Goal: Task Accomplishment & Management: Use online tool/utility

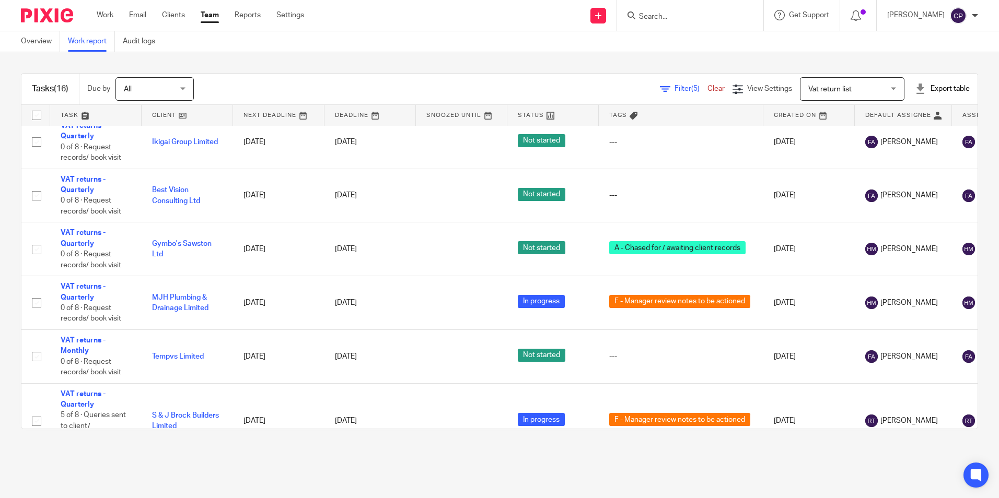
scroll to position [596, 0]
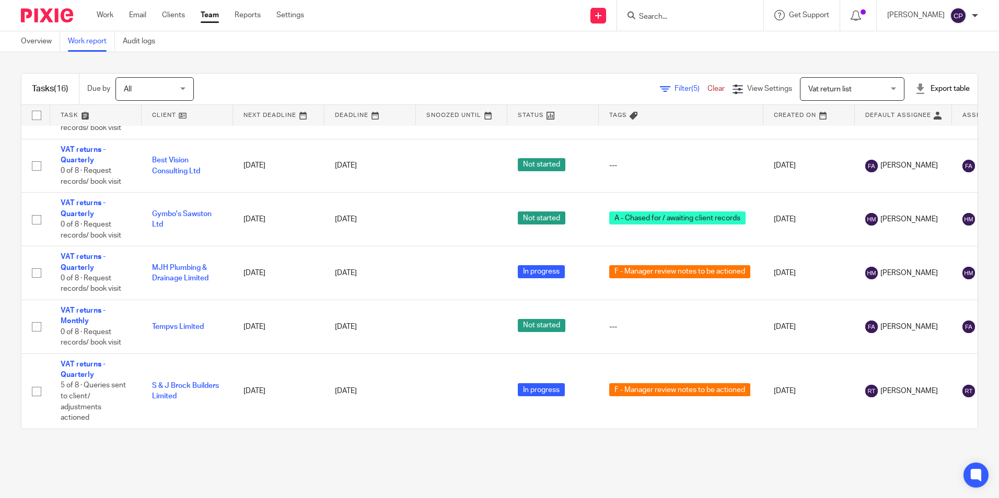
click at [691, 90] on span "(5)" at bounding box center [695, 88] width 8 height 7
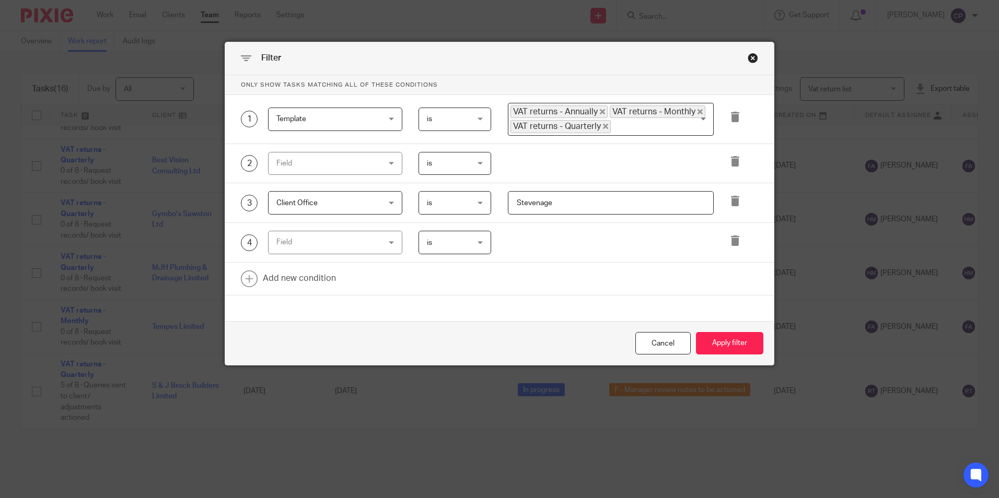
click at [378, 168] on div "Field" at bounding box center [335, 164] width 134 height 24
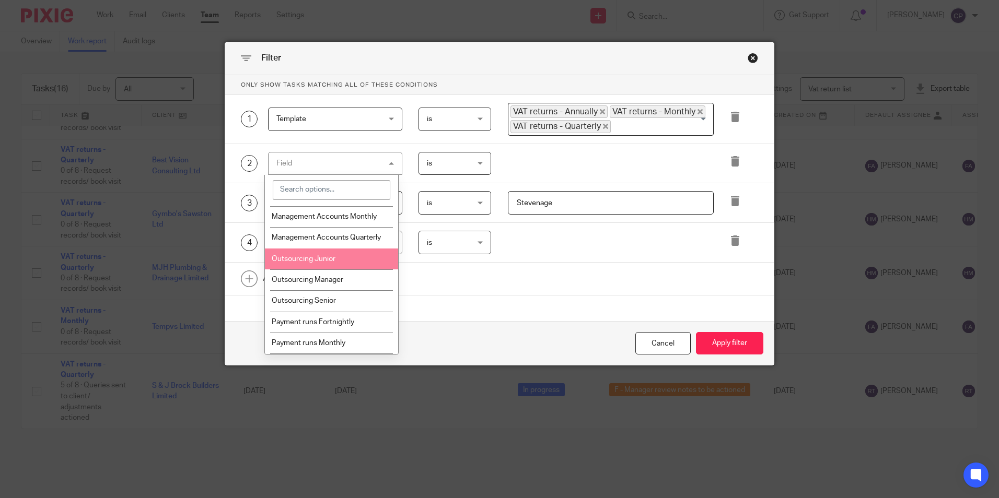
scroll to position [993, 0]
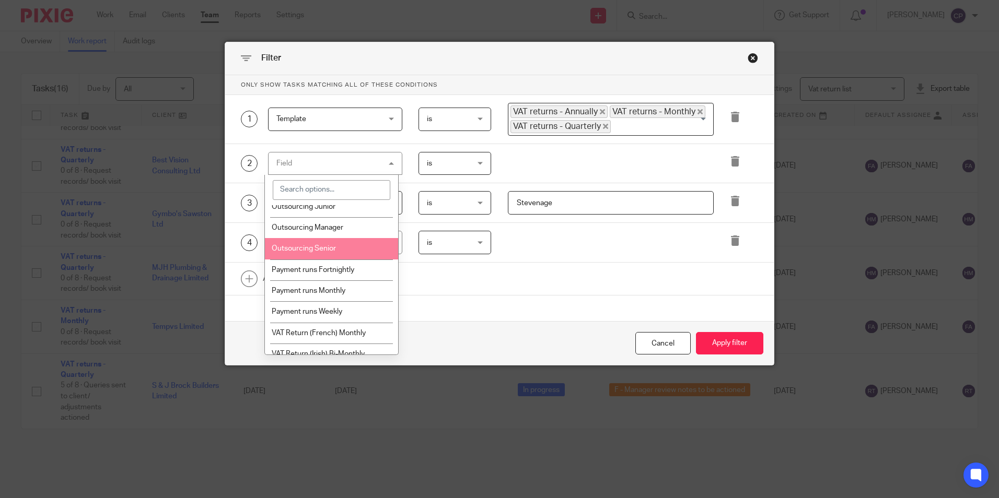
click at [355, 255] on li "Outsourcing Senior" at bounding box center [331, 248] width 133 height 21
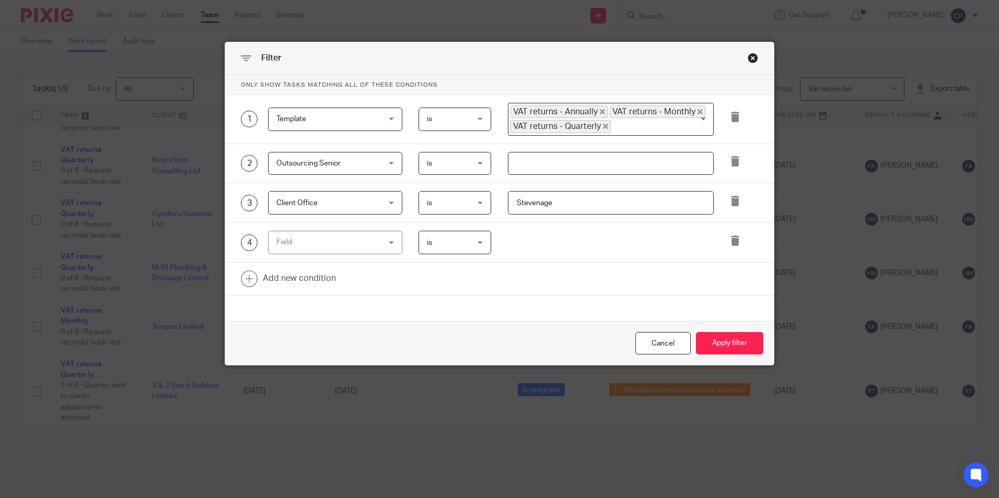
click at [551, 157] on input "text" at bounding box center [611, 164] width 206 height 24
type input "Hannah Mason"
click at [711, 344] on button "Apply filter" at bounding box center [729, 343] width 67 height 22
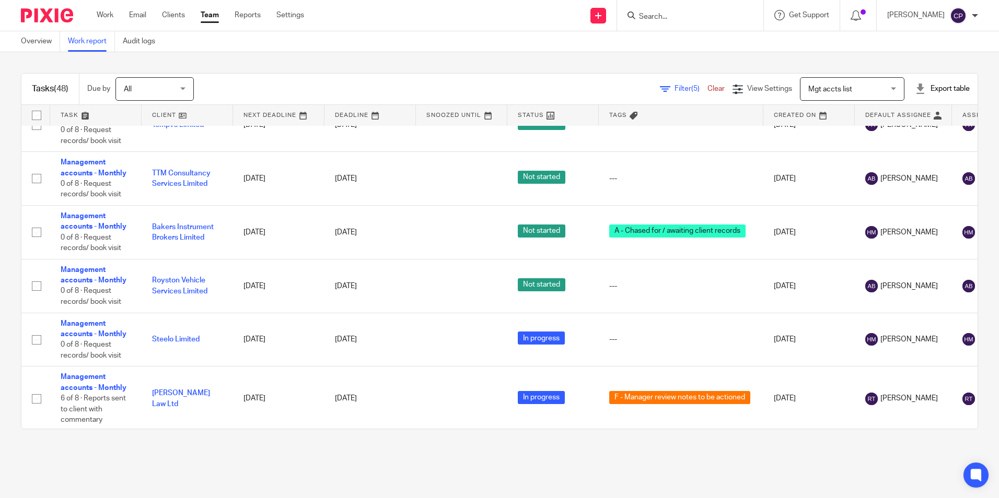
scroll to position [2325, 0]
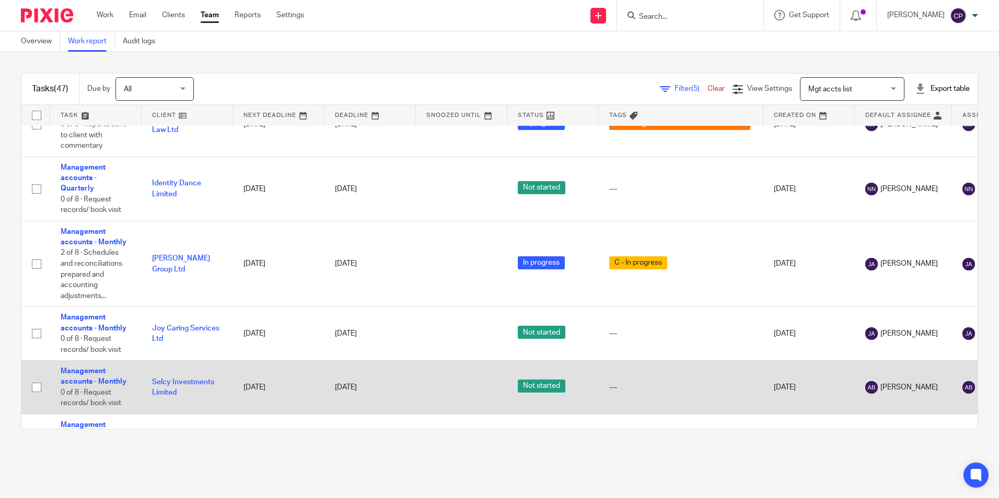
scroll to position [2657, 0]
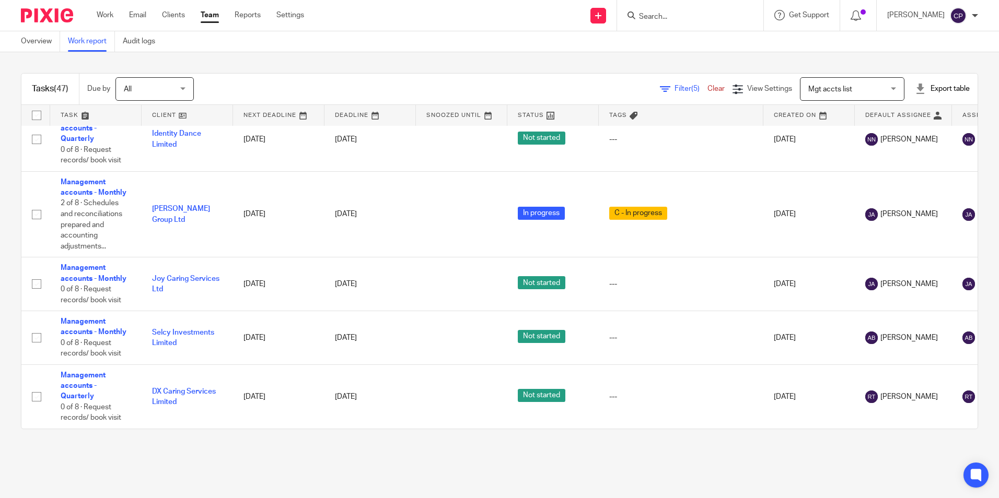
click at [680, 14] on input "Search" at bounding box center [685, 17] width 94 height 9
type input "lamboo"
drag, startPoint x: 670, startPoint y: 87, endPoint x: 677, endPoint y: 89, distance: 7.0
click at [675, 87] on span "Filter (5)" at bounding box center [691, 88] width 33 height 7
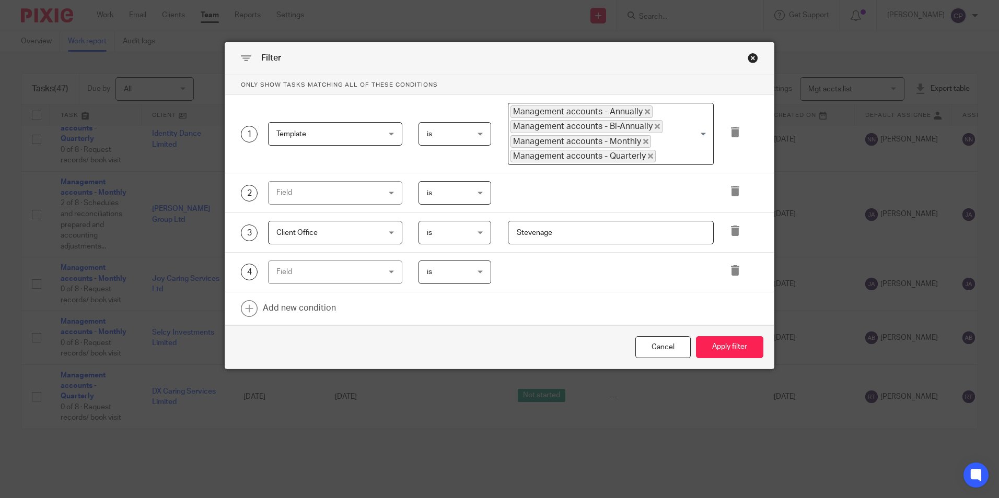
click at [482, 191] on div "is is" at bounding box center [455, 193] width 73 height 24
click at [484, 192] on div "is is" at bounding box center [455, 193] width 73 height 24
click at [396, 193] on div "Field" at bounding box center [335, 193] width 134 height 24
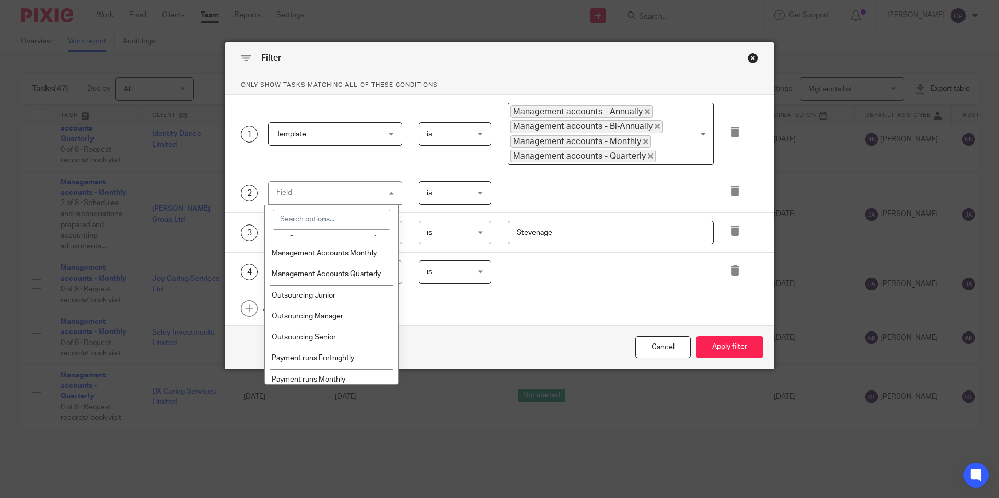
scroll to position [940, 0]
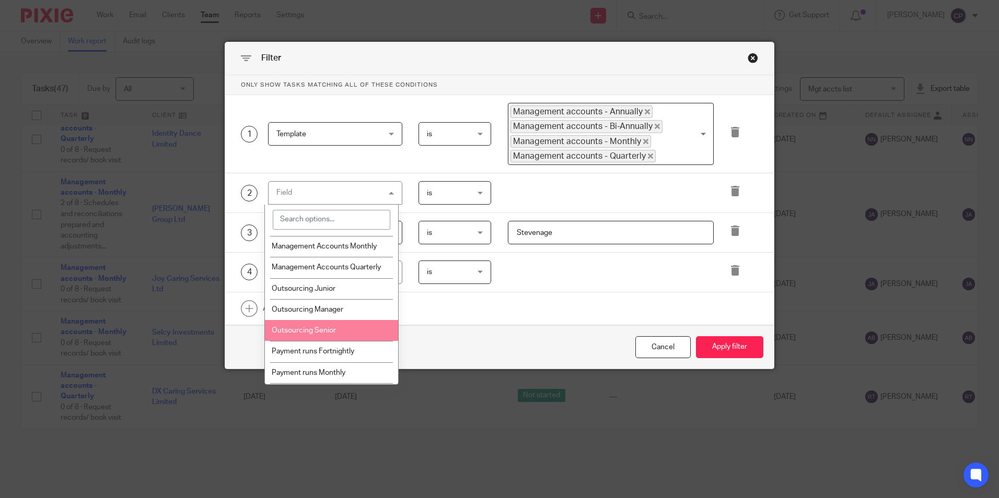
click at [307, 329] on li "Outsourcing Senior" at bounding box center [331, 330] width 133 height 21
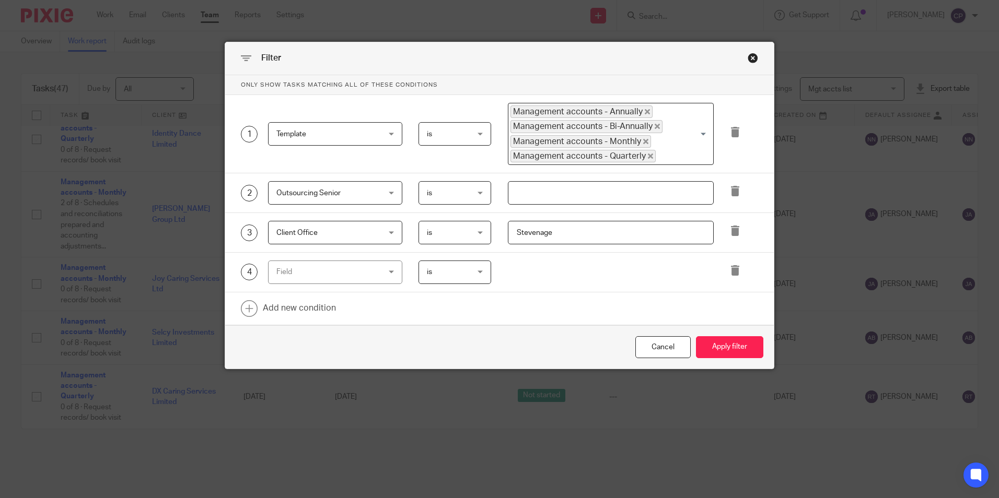
click at [526, 197] on input "text" at bounding box center [611, 193] width 206 height 24
type input "h"
type input "[PERSON_NAME]"
click at [725, 341] on button "Apply filter" at bounding box center [729, 347] width 67 height 22
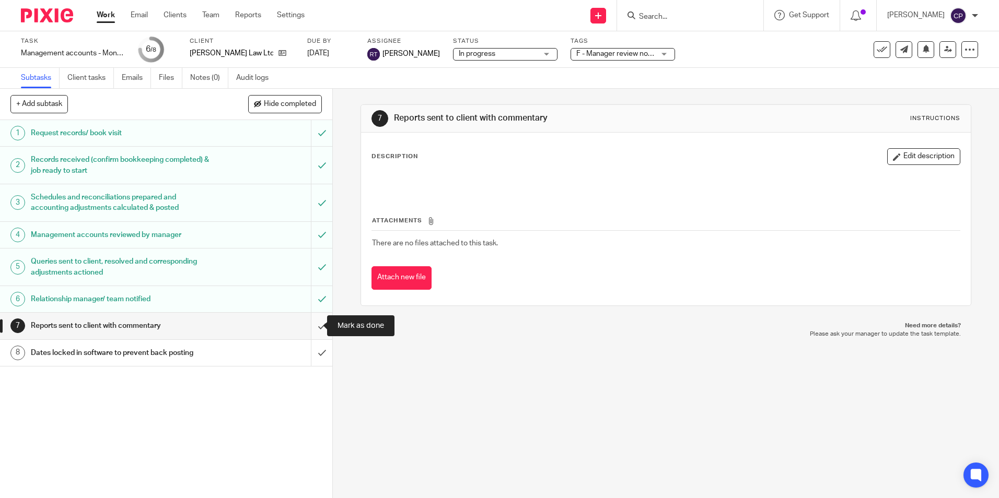
click at [308, 330] on input "submit" at bounding box center [166, 326] width 332 height 26
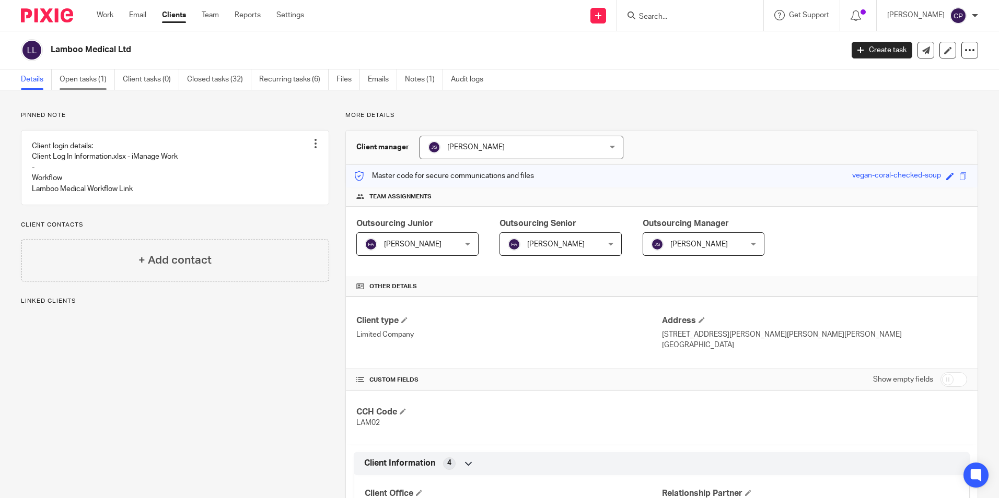
drag, startPoint x: 102, startPoint y: 78, endPoint x: 109, endPoint y: 80, distance: 7.6
click at [102, 78] on link "Open tasks (1)" at bounding box center [87, 79] width 55 height 20
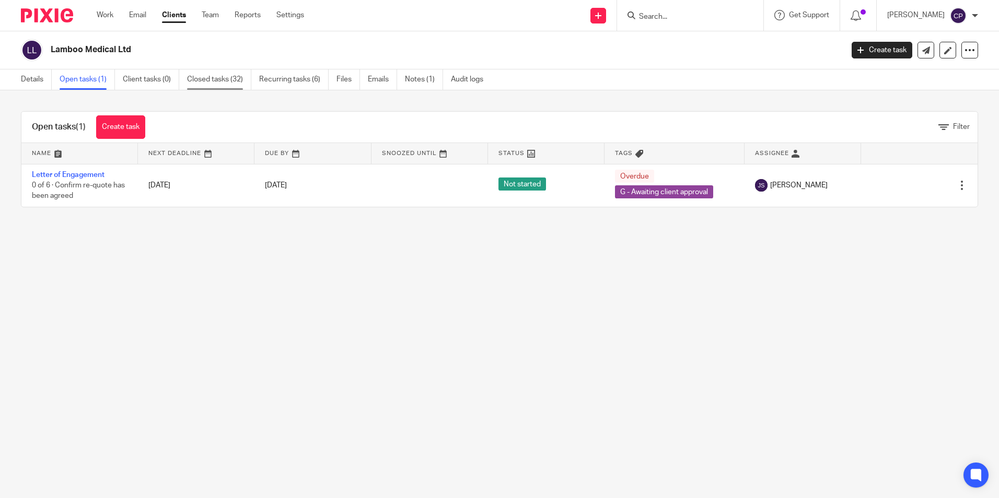
click at [232, 84] on link "Closed tasks (32)" at bounding box center [219, 79] width 64 height 20
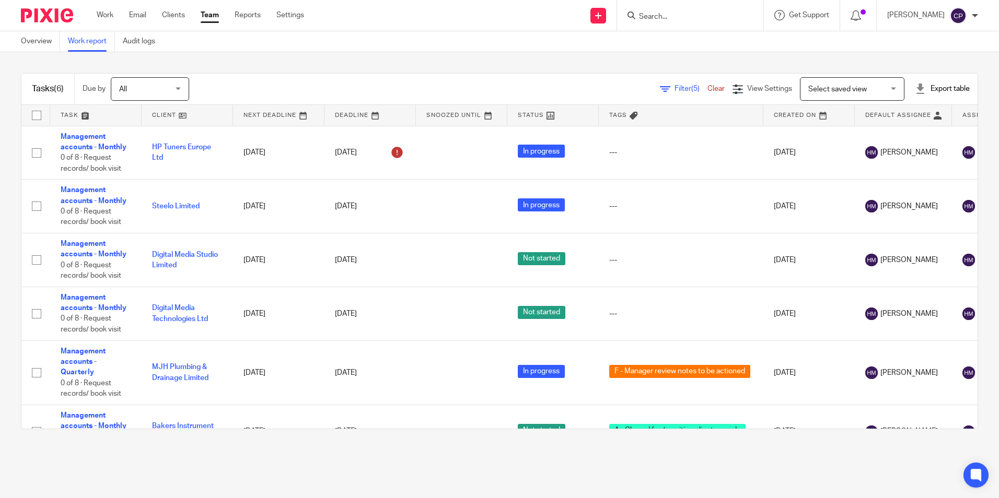
click at [825, 92] on span "Select saved view" at bounding box center [837, 89] width 59 height 7
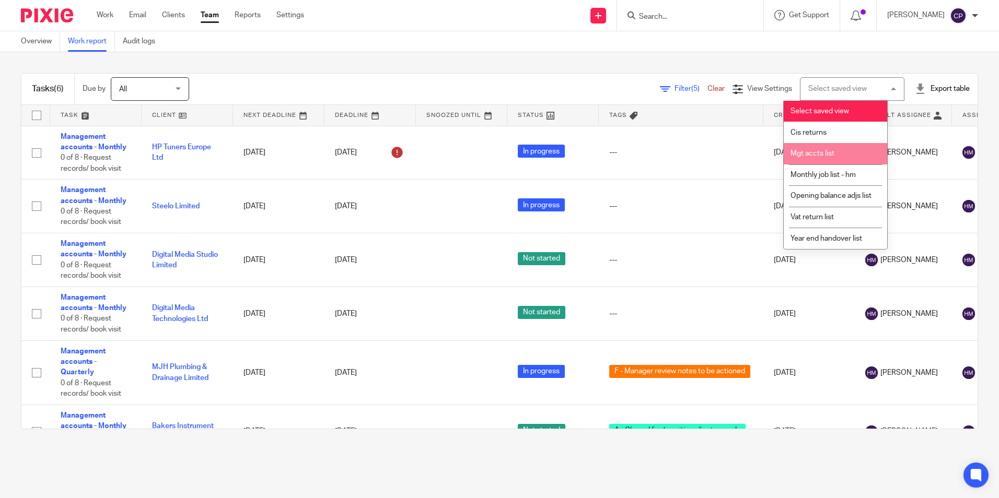
click at [826, 152] on span "Mgt accts list" at bounding box center [813, 153] width 44 height 7
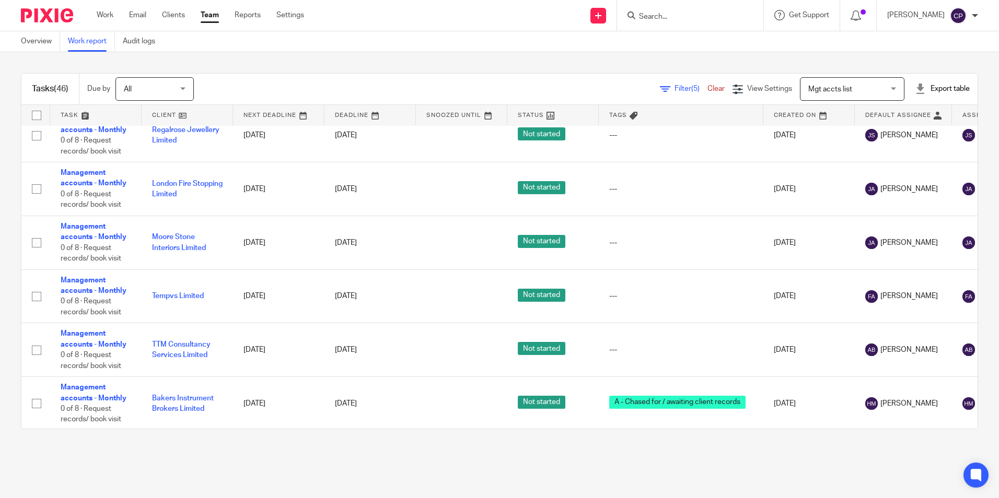
scroll to position [2142, 0]
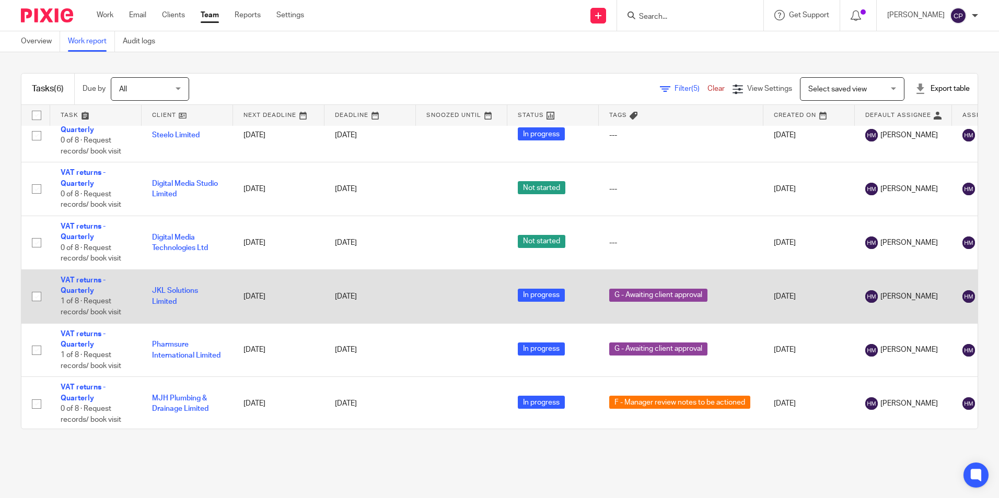
scroll to position [27, 0]
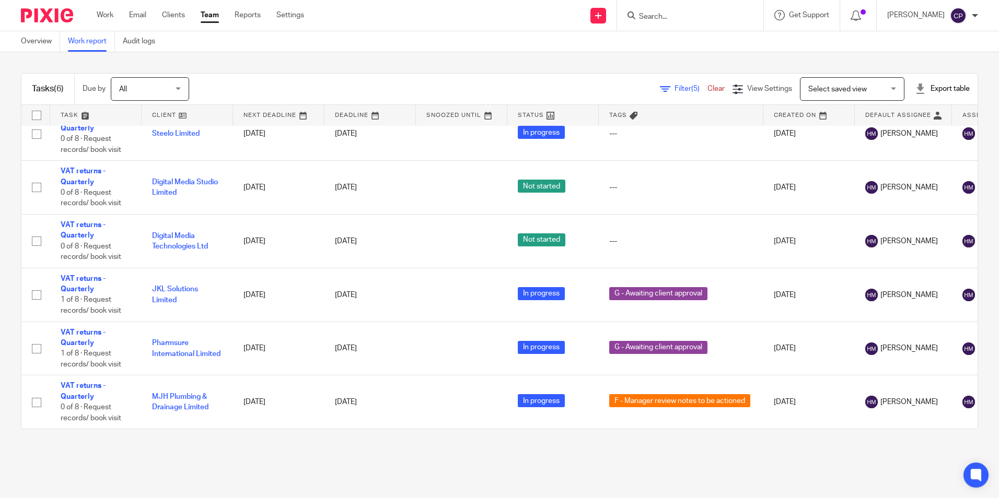
click at [660, 13] on input "Search" at bounding box center [685, 17] width 94 height 9
type input "gymbo"
click at [978, 16] on div at bounding box center [975, 16] width 6 height 6
click at [928, 67] on li "Logout" at bounding box center [937, 72] width 69 height 15
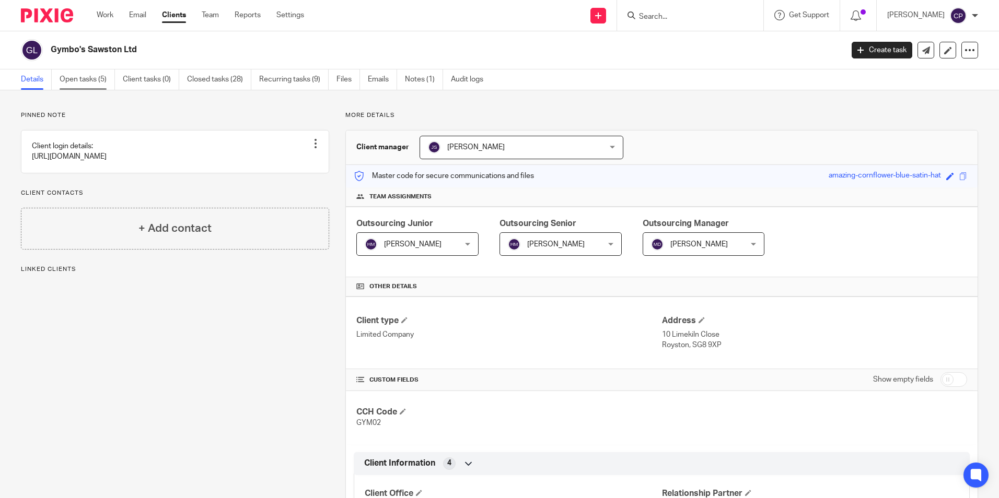
click at [97, 78] on link "Open tasks (5)" at bounding box center [87, 79] width 55 height 20
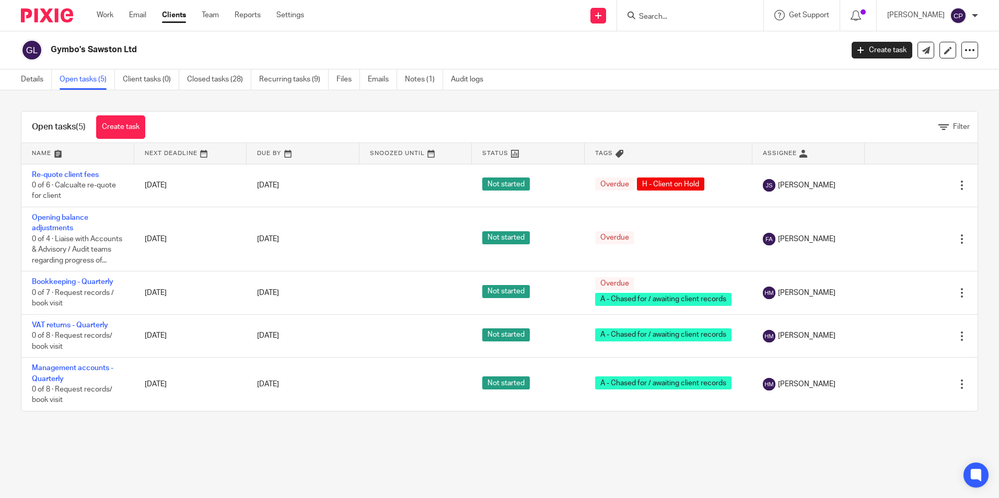
click at [707, 19] on input "Search" at bounding box center [685, 17] width 94 height 9
type input "iiya"
click at [684, 46] on link at bounding box center [701, 41] width 130 height 16
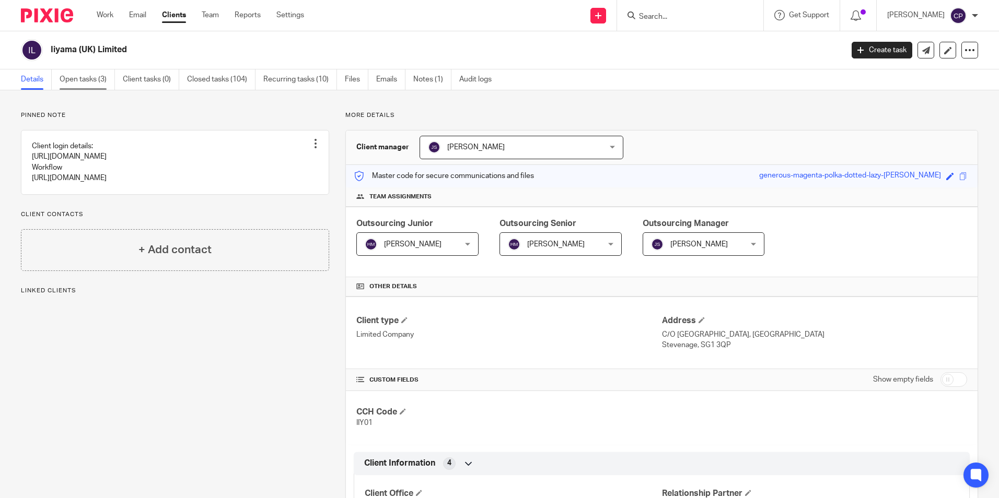
click at [86, 78] on link "Open tasks (3)" at bounding box center [87, 79] width 55 height 20
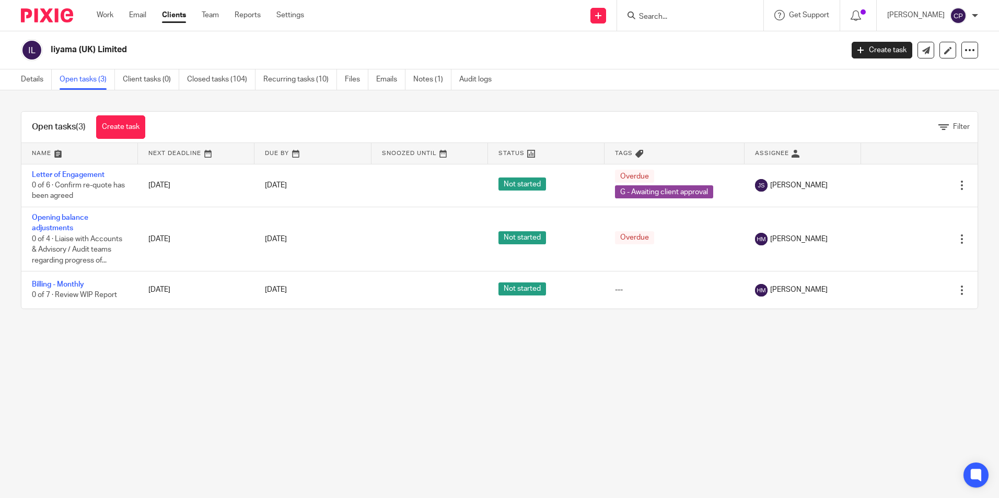
click at [692, 25] on div at bounding box center [690, 15] width 146 height 31
click at [692, 17] on input "Search" at bounding box center [685, 17] width 94 height 9
type input "red ele"
click at [694, 35] on link at bounding box center [704, 41] width 137 height 16
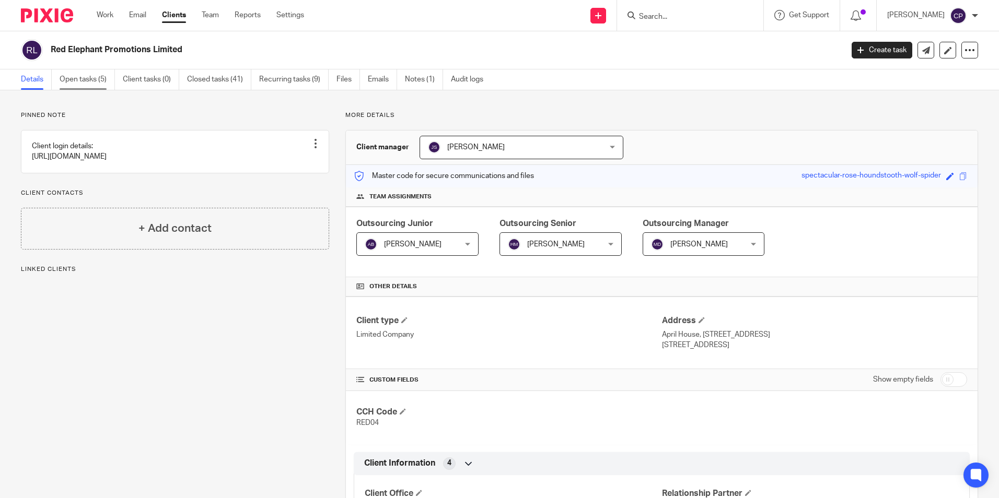
click at [96, 76] on link "Open tasks (5)" at bounding box center [87, 79] width 55 height 20
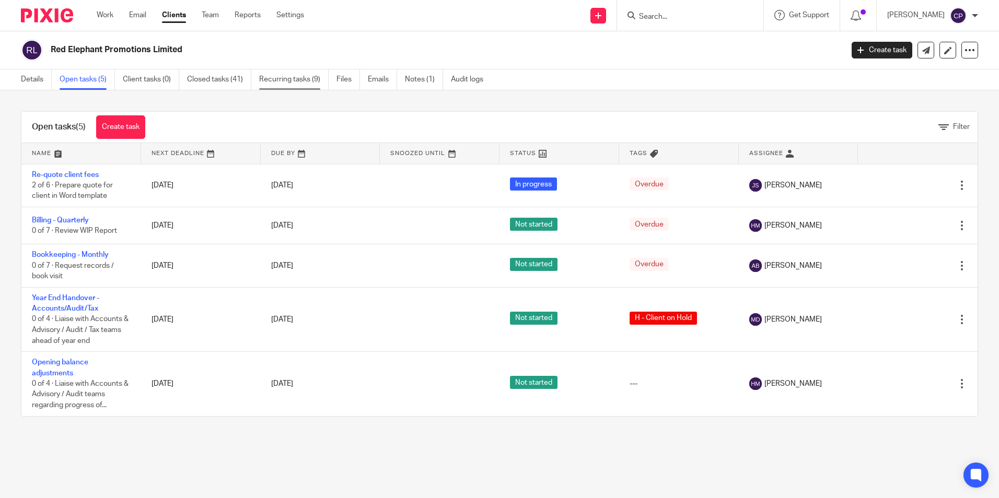
drag, startPoint x: 282, startPoint y: 76, endPoint x: 294, endPoint y: 77, distance: 12.1
click at [282, 76] on link "Recurring tasks (9)" at bounding box center [293, 79] width 69 height 20
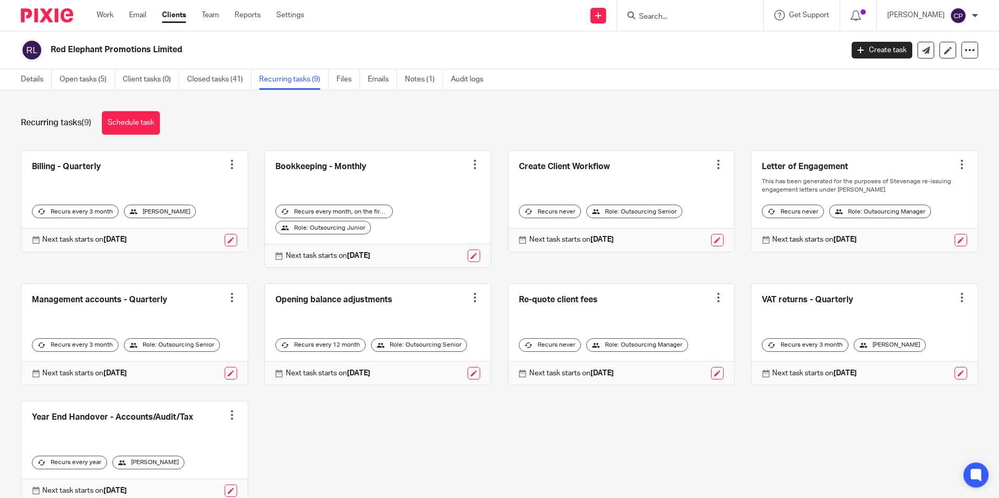
click at [226, 80] on link "Closed tasks (41)" at bounding box center [219, 79] width 64 height 20
